Goal: Find specific page/section: Find specific page/section

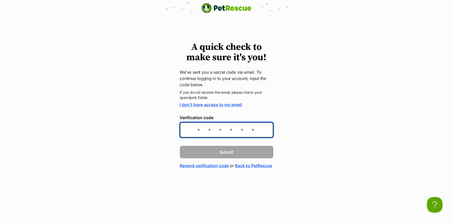
click at [221, 128] on input "Verification code" at bounding box center [227, 129] width 94 height 15
click at [218, 128] on input "Verification code" at bounding box center [227, 129] width 94 height 15
paste input "ab017c"
type input "ab017c"
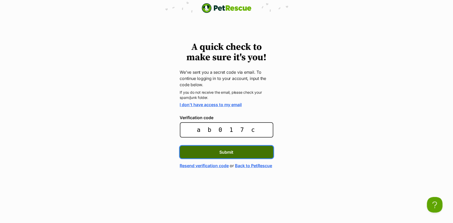
click at [216, 152] on button "Submit" at bounding box center [227, 152] width 94 height 12
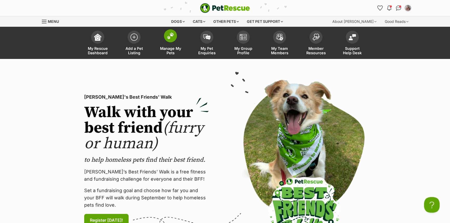
click at [173, 41] on span at bounding box center [170, 35] width 13 height 13
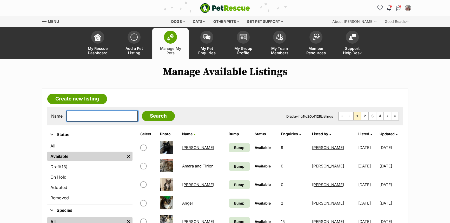
click at [89, 118] on input "text" at bounding box center [102, 116] width 71 height 11
type input "Jasmine"
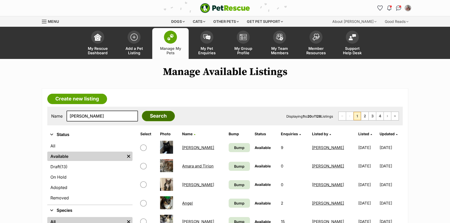
click at [146, 117] on input "Search" at bounding box center [158, 116] width 33 height 10
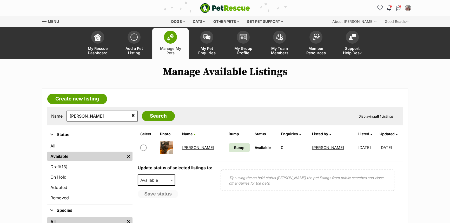
click at [193, 146] on link "Jasmine" at bounding box center [198, 147] width 32 height 5
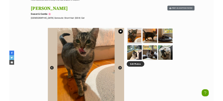
scroll to position [256, 0]
